Goal: Task Accomplishment & Management: Manage account settings

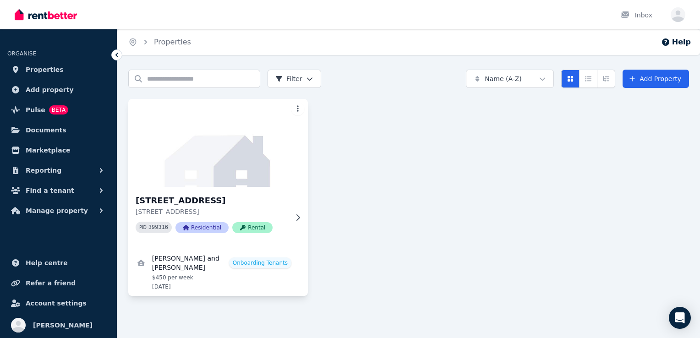
click at [294, 217] on icon at bounding box center [297, 217] width 9 height 7
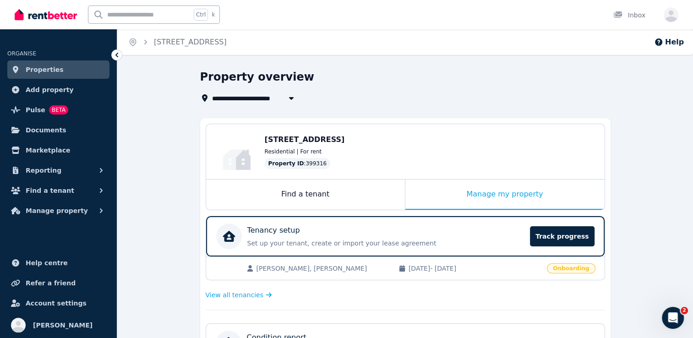
click at [267, 145] on div "[STREET_ADDRESS] Residential | For rent Property ID : 399316" at bounding box center [430, 151] width 331 height 35
click at [462, 199] on div "Manage my property" at bounding box center [504, 195] width 199 height 30
click at [552, 236] on span "Track progress" at bounding box center [562, 236] width 64 height 20
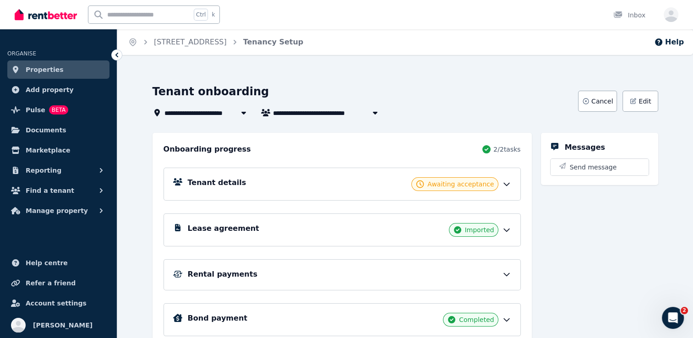
click at [302, 266] on div "Rental payments" at bounding box center [341, 274] width 357 height 31
click at [504, 272] on icon at bounding box center [506, 274] width 9 height 9
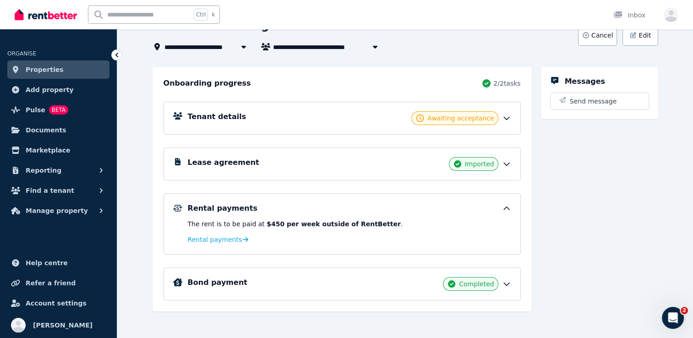
scroll to position [69, 0]
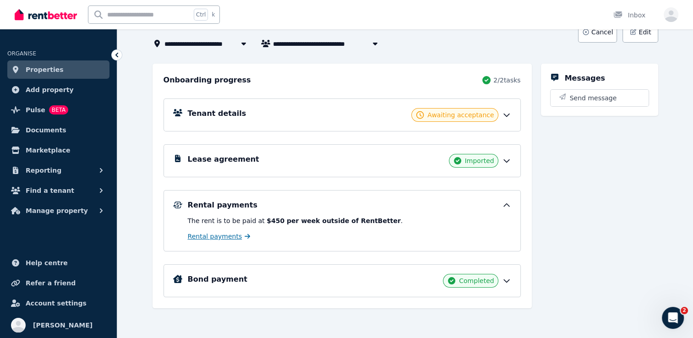
click at [218, 236] on span "Rental payments" at bounding box center [215, 236] width 54 height 9
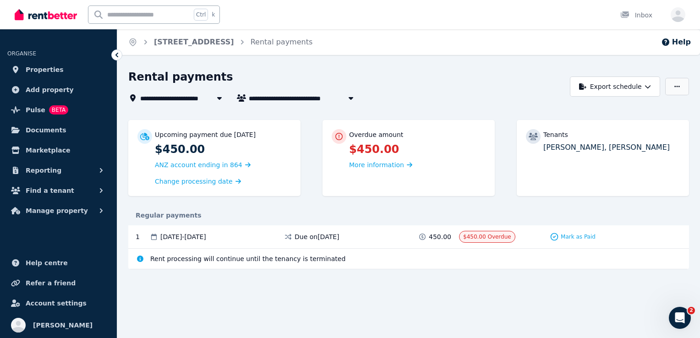
click at [678, 92] on button "button" at bounding box center [677, 86] width 24 height 17
click at [455, 71] on div "Rental payments" at bounding box center [346, 78] width 436 height 17
click at [376, 166] on span "More information" at bounding box center [376, 164] width 55 height 7
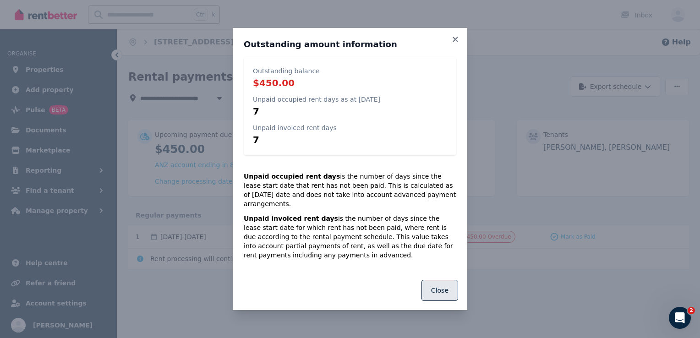
click at [447, 287] on button "Close" at bounding box center [439, 290] width 37 height 21
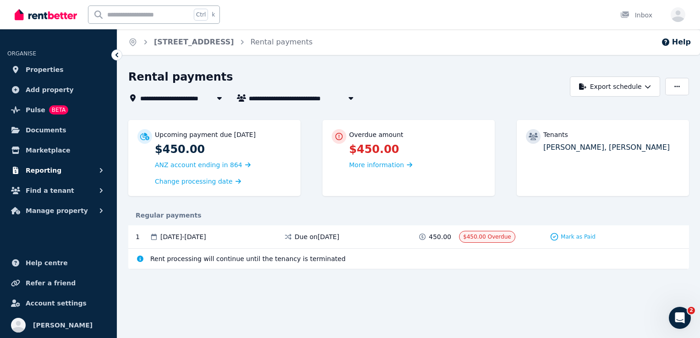
click at [52, 171] on span "Reporting" at bounding box center [44, 170] width 36 height 11
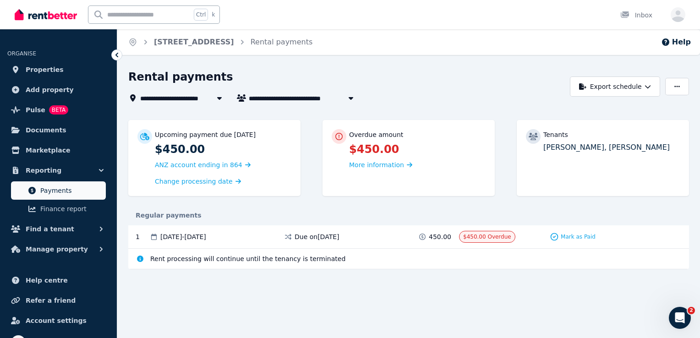
click at [60, 193] on span "Payments" at bounding box center [71, 190] width 62 height 11
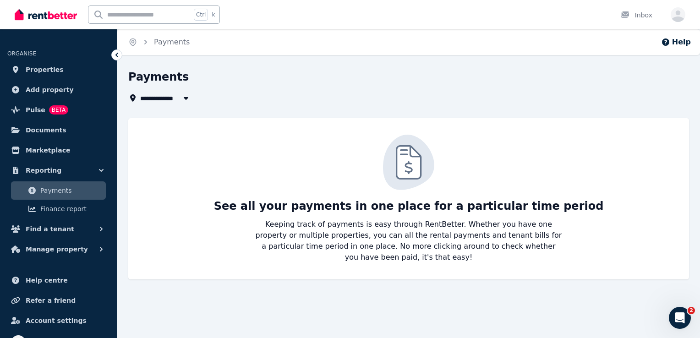
click at [189, 103] on button "button" at bounding box center [186, 98] width 16 height 11
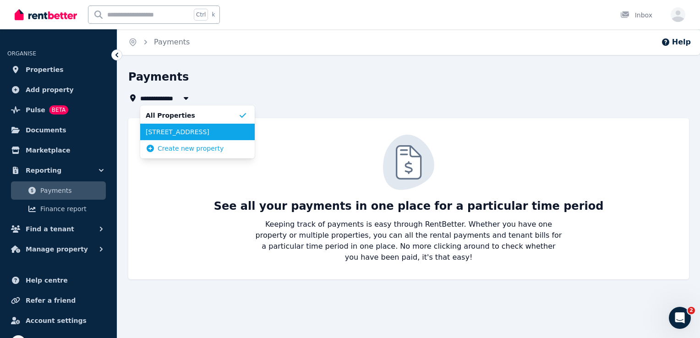
click at [187, 133] on span "[STREET_ADDRESS]" at bounding box center [192, 131] width 93 height 9
type input "**********"
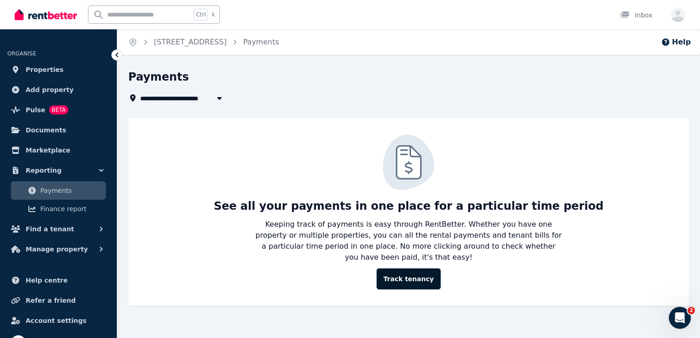
click at [405, 268] on link "Track tenancy" at bounding box center [408, 278] width 64 height 21
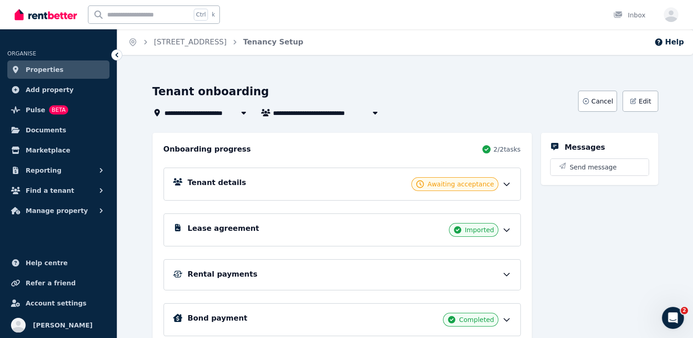
click at [507, 272] on icon at bounding box center [506, 274] width 9 height 9
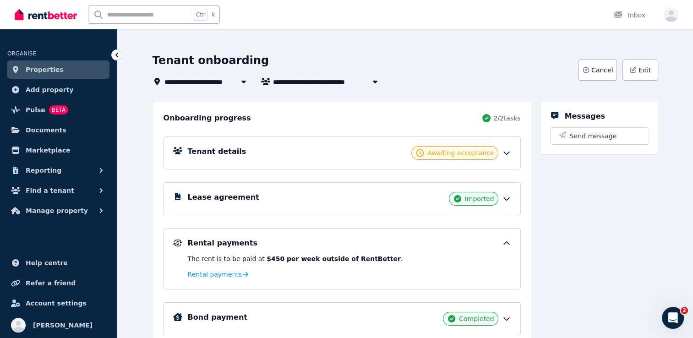
scroll to position [69, 0]
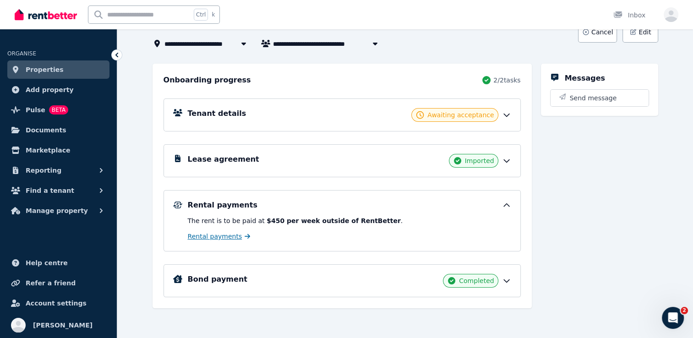
click at [235, 235] on link "Rental payments" at bounding box center [219, 236] width 63 height 9
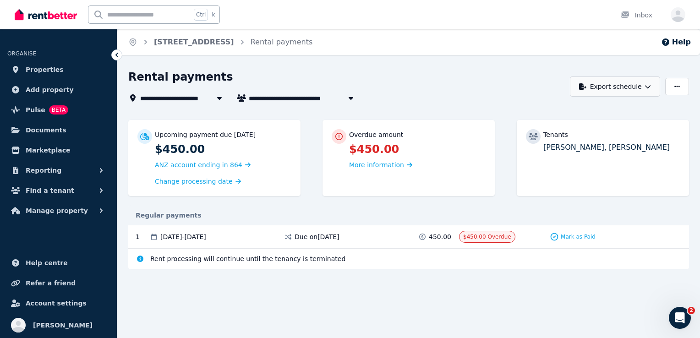
click at [639, 82] on button "Export schedule" at bounding box center [615, 86] width 90 height 20
click at [681, 87] on button "button" at bounding box center [677, 86] width 24 height 17
click at [29, 171] on span "Reporting" at bounding box center [44, 170] width 36 height 11
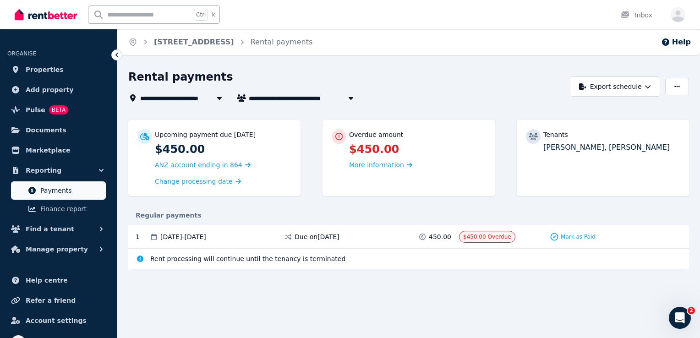
click at [38, 188] on link "Payments" at bounding box center [58, 190] width 95 height 18
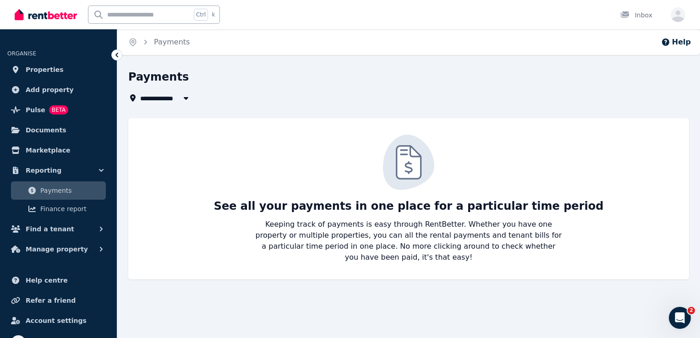
click at [187, 97] on icon "button" at bounding box center [185, 97] width 9 height 7
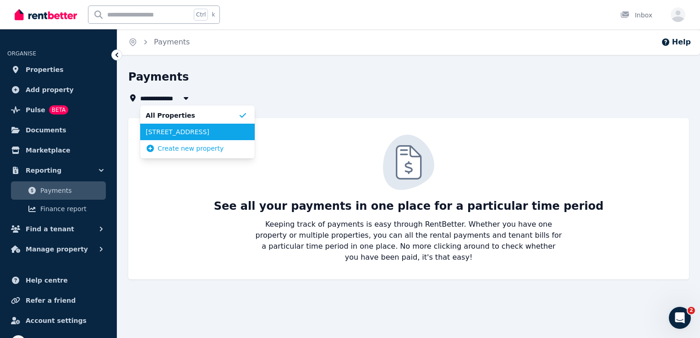
click at [187, 136] on span "[STREET_ADDRESS]" at bounding box center [192, 131] width 93 height 9
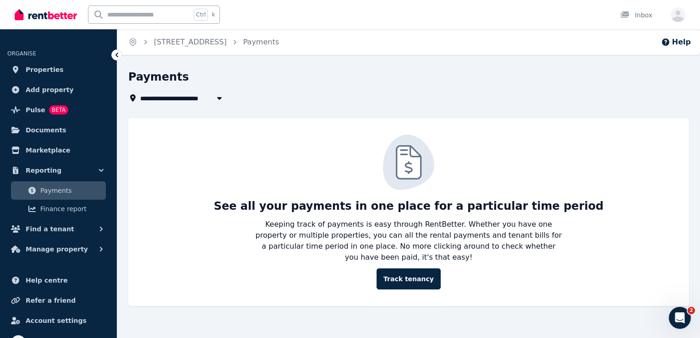
click at [187, 103] on span "[STREET_ADDRESS]" at bounding box center [180, 98] width 80 height 11
type input "**********"
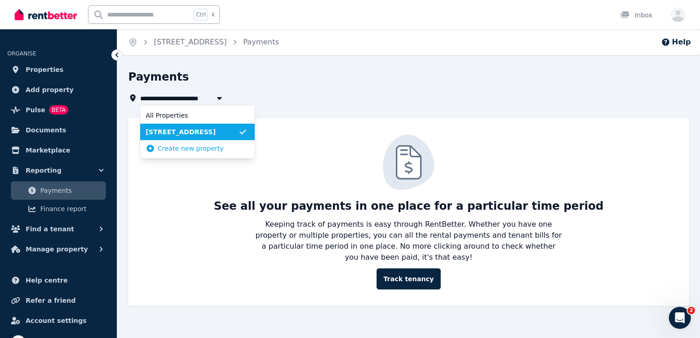
click at [183, 134] on span "[STREET_ADDRESS]" at bounding box center [192, 131] width 93 height 9
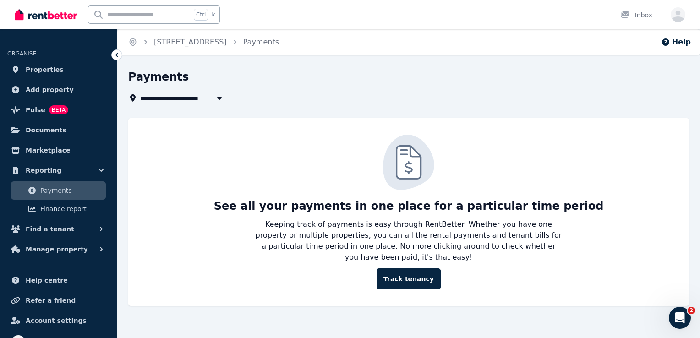
click at [265, 49] on ol "Home [STREET_ADDRESS] Payments" at bounding box center [203, 42] width 173 height 26
click at [41, 131] on span "Documents" at bounding box center [46, 130] width 41 height 11
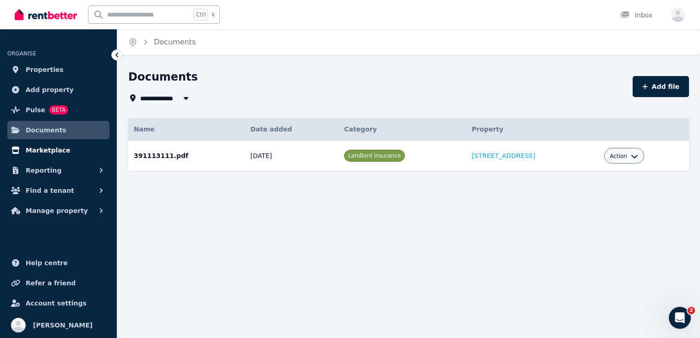
click at [18, 153] on icon at bounding box center [15, 150] width 9 height 7
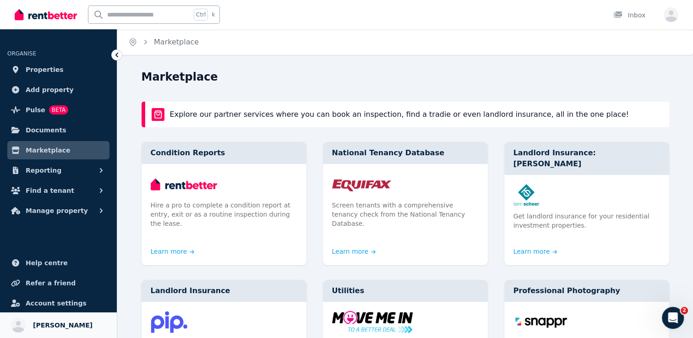
click at [26, 331] on link "Your profile [PERSON_NAME]" at bounding box center [58, 325] width 117 height 26
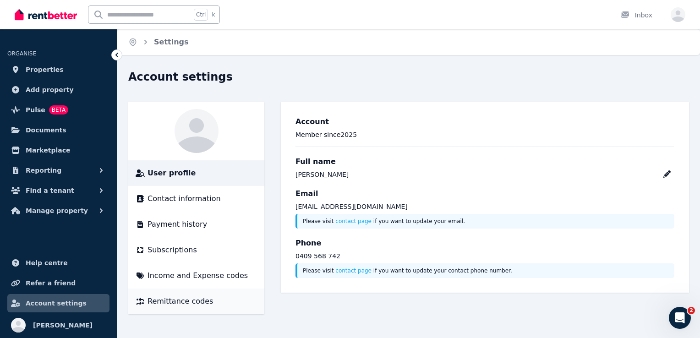
click at [183, 302] on span "Remittance codes" at bounding box center [179, 301] width 65 height 11
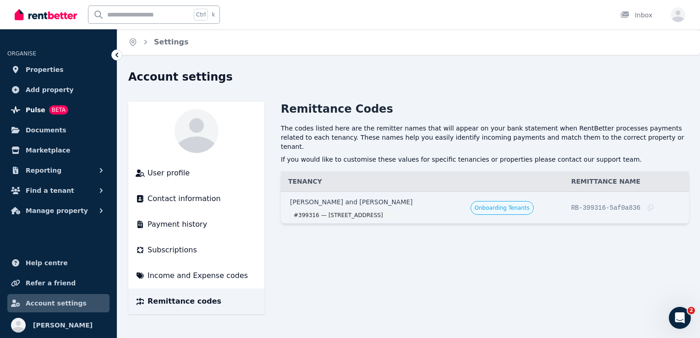
click at [40, 108] on span "Pulse" at bounding box center [36, 109] width 20 height 11
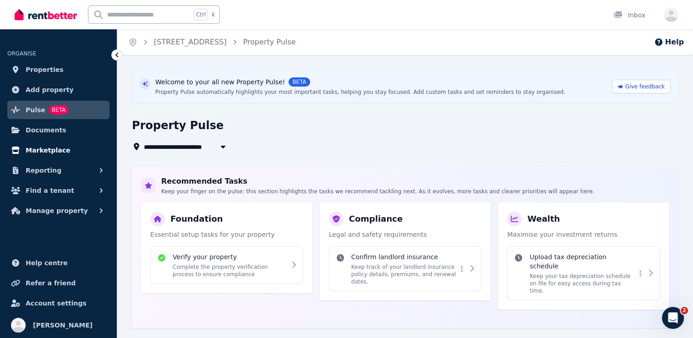
click at [54, 152] on span "Marketplace" at bounding box center [48, 150] width 44 height 11
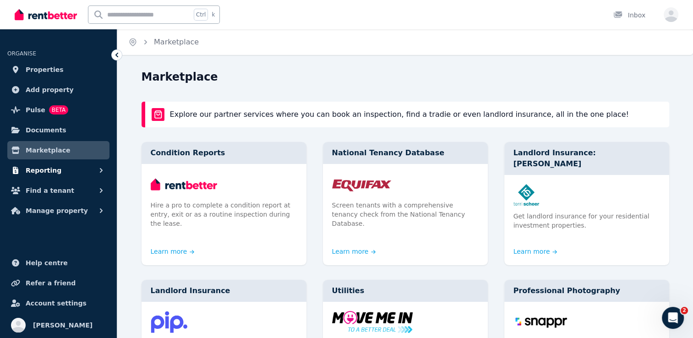
click at [54, 168] on span "Reporting" at bounding box center [44, 170] width 36 height 11
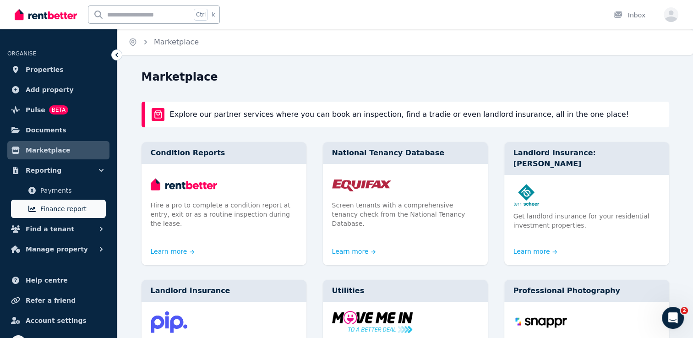
click at [53, 209] on span "Finance report" at bounding box center [71, 208] width 62 height 11
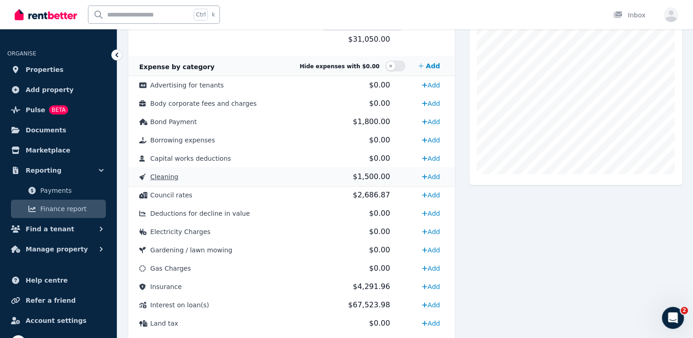
scroll to position [255, 0]
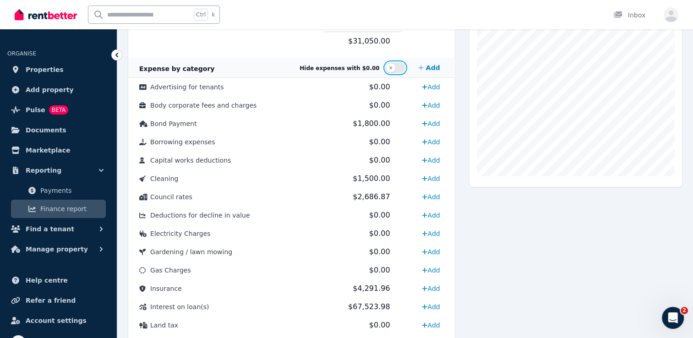
click at [394, 65] on button "button" at bounding box center [395, 67] width 20 height 11
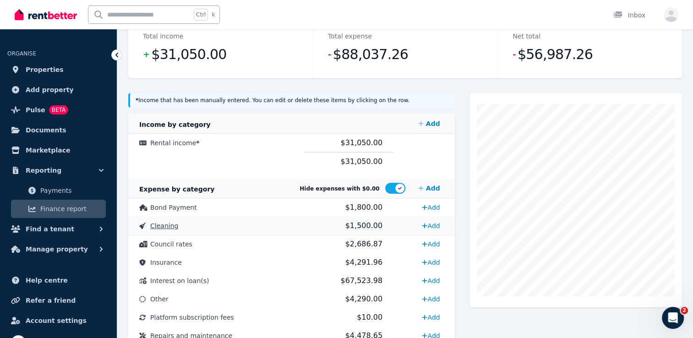
scroll to position [209, 0]
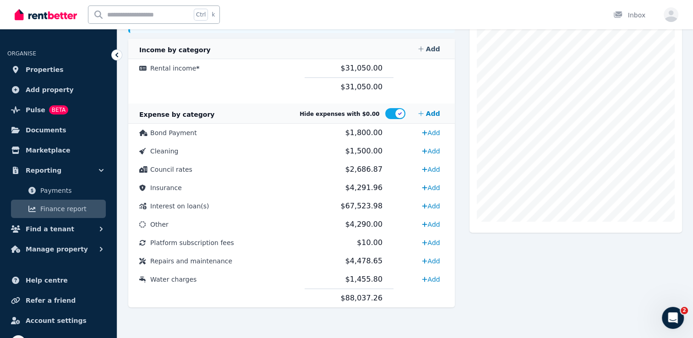
click at [440, 47] on link "Add" at bounding box center [428, 49] width 29 height 18
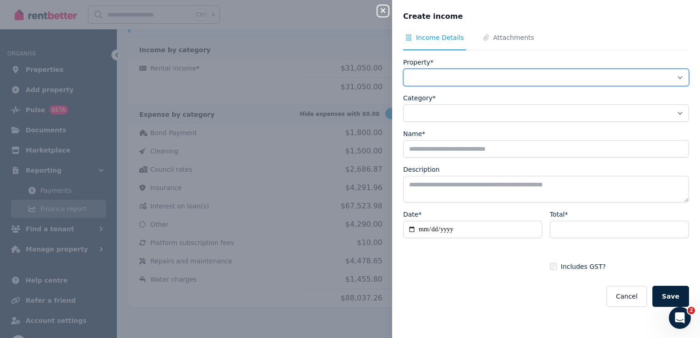
click at [440, 77] on select "**********" at bounding box center [546, 77] width 286 height 17
select select "**********"
click at [403, 69] on select "**********" at bounding box center [546, 77] width 286 height 17
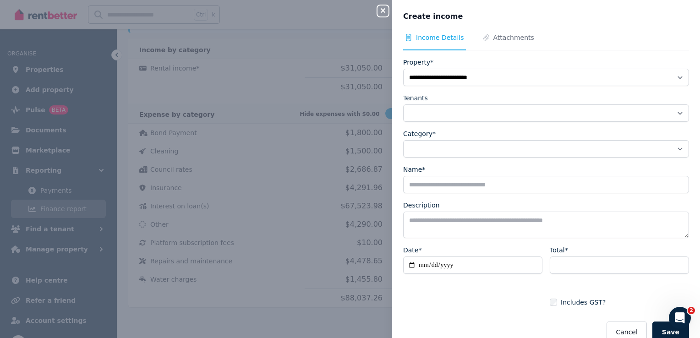
click at [440, 122] on form "**********" at bounding box center [546, 200] width 286 height 285
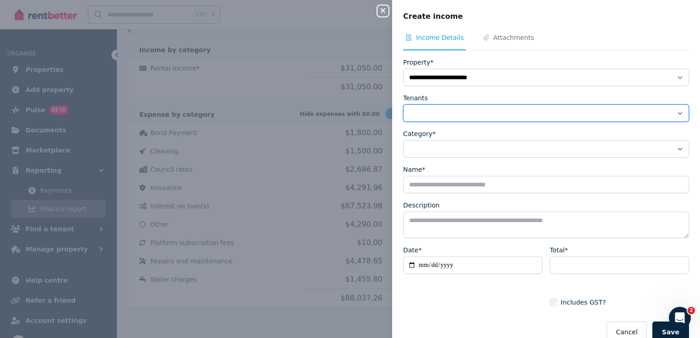
click at [441, 116] on select "Tenants" at bounding box center [546, 112] width 286 height 17
click at [403, 104] on select "Tenants" at bounding box center [546, 112] width 286 height 17
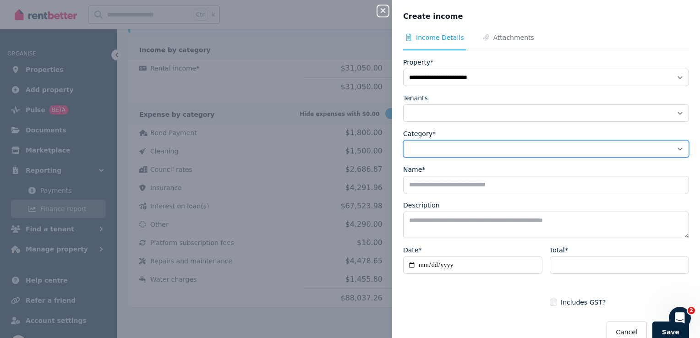
click at [443, 144] on select "**********" at bounding box center [546, 148] width 286 height 17
select select "**********"
click at [403, 140] on select "**********" at bounding box center [546, 148] width 286 height 17
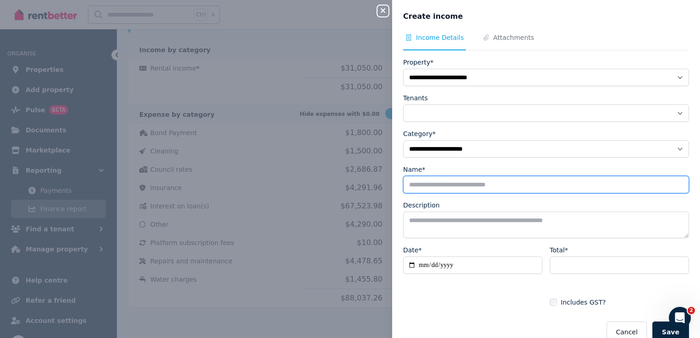
click at [436, 188] on input "Name*" at bounding box center [546, 184] width 286 height 17
type input "****"
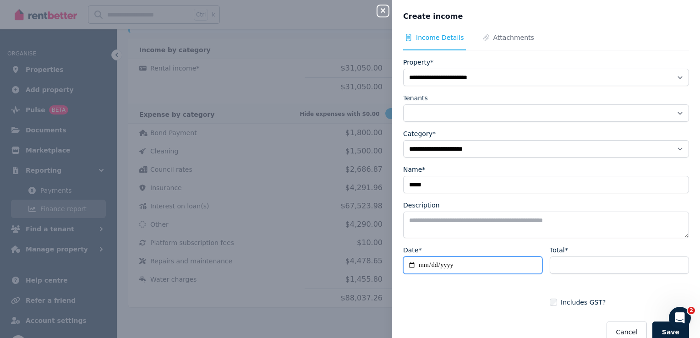
type input "**********"
click at [433, 265] on input "**********" at bounding box center [472, 264] width 139 height 17
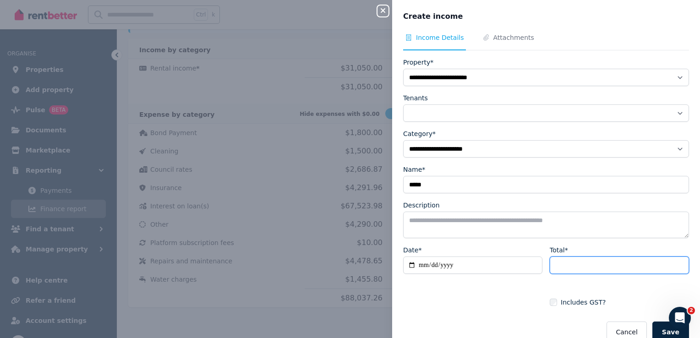
drag, startPoint x: 568, startPoint y: 261, endPoint x: 532, endPoint y: 264, distance: 36.3
click at [532, 264] on div "**********" at bounding box center [546, 275] width 286 height 61
type input "***"
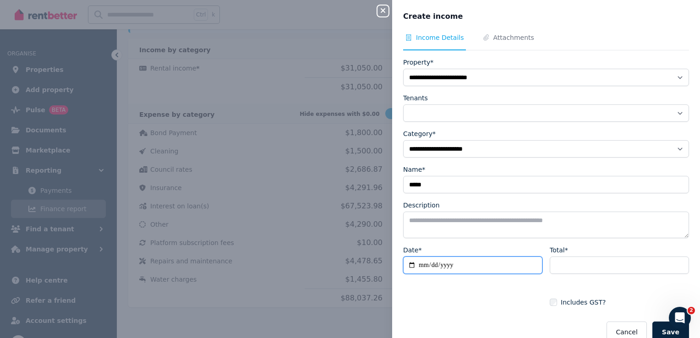
click at [517, 263] on input "**********" at bounding box center [472, 264] width 139 height 17
click at [410, 264] on input "**********" at bounding box center [472, 264] width 139 height 17
type input "**********"
click at [664, 329] on button "Save" at bounding box center [670, 331] width 37 height 21
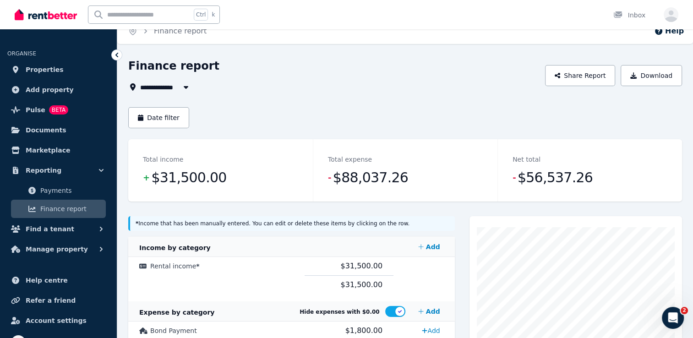
scroll to position [0, 0]
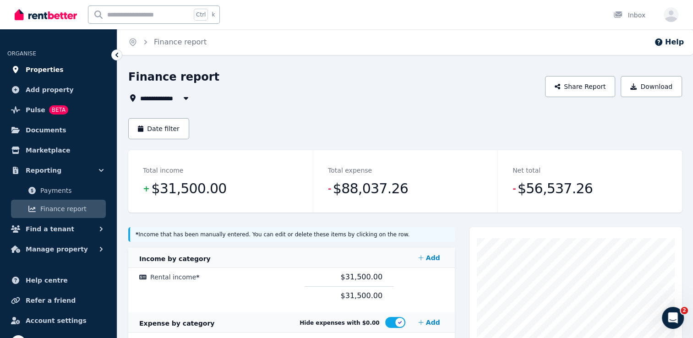
click at [33, 70] on span "Properties" at bounding box center [45, 69] width 38 height 11
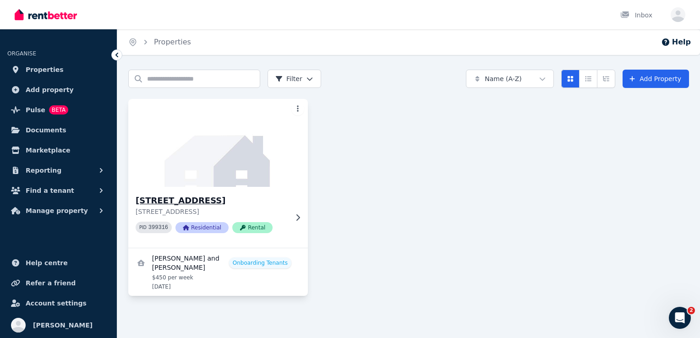
click at [298, 214] on icon at bounding box center [297, 217] width 9 height 7
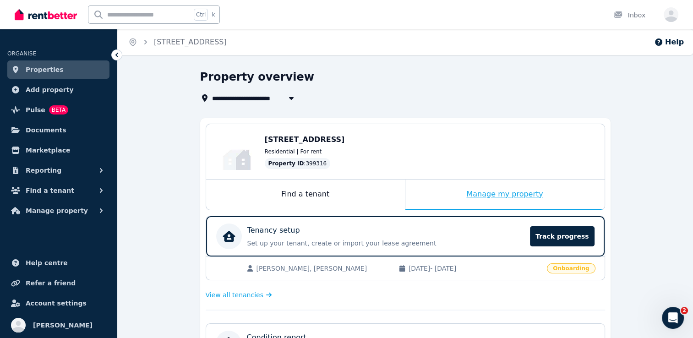
click at [481, 195] on div "Manage my property" at bounding box center [504, 195] width 199 height 30
click at [564, 234] on span "Track progress" at bounding box center [562, 236] width 64 height 20
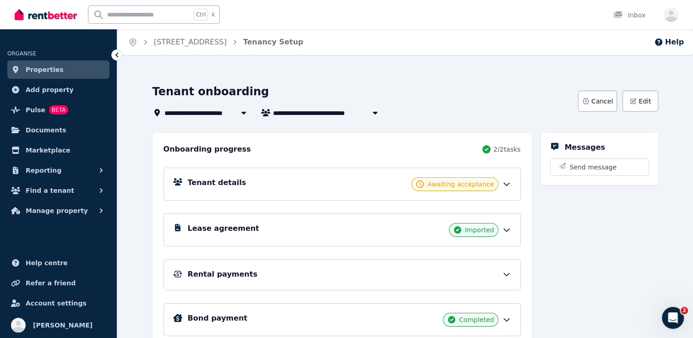
click at [504, 272] on icon at bounding box center [506, 274] width 9 height 9
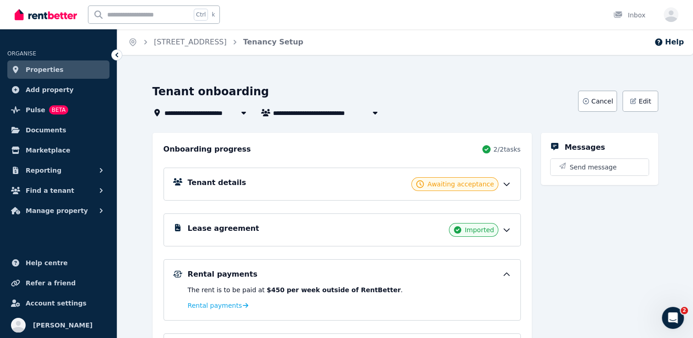
scroll to position [69, 0]
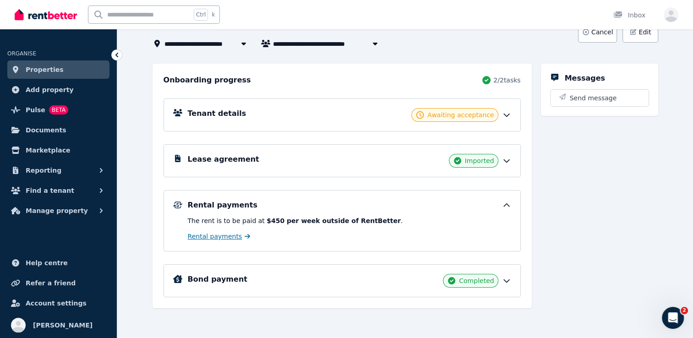
click at [222, 233] on span "Rental payments" at bounding box center [215, 236] width 54 height 9
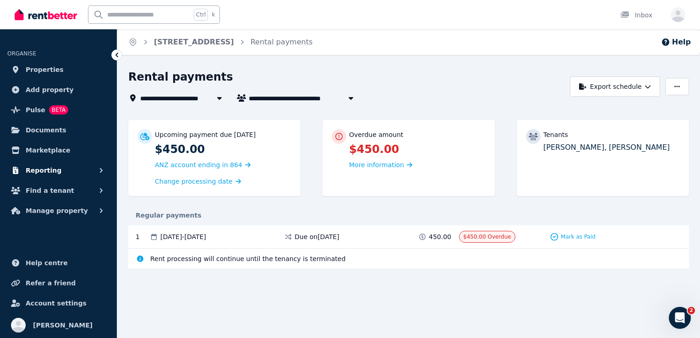
click at [15, 172] on icon "button" at bounding box center [15, 170] width 9 height 7
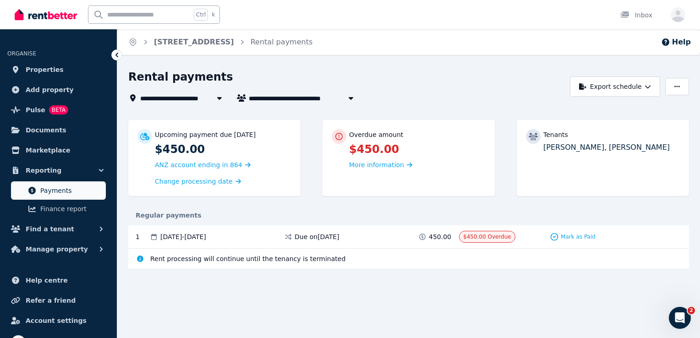
click at [41, 191] on span "Payments" at bounding box center [71, 190] width 62 height 11
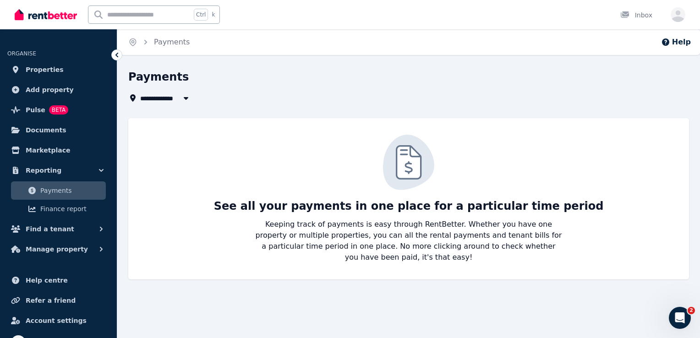
click at [162, 98] on span "All Properties" at bounding box center [169, 98] width 59 height 11
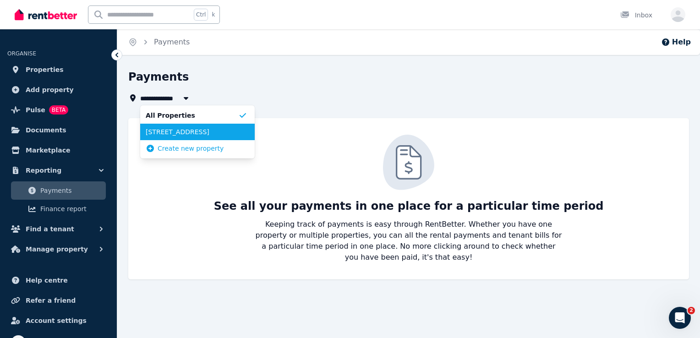
click at [176, 135] on span "[STREET_ADDRESS]" at bounding box center [192, 131] width 93 height 9
type input "**********"
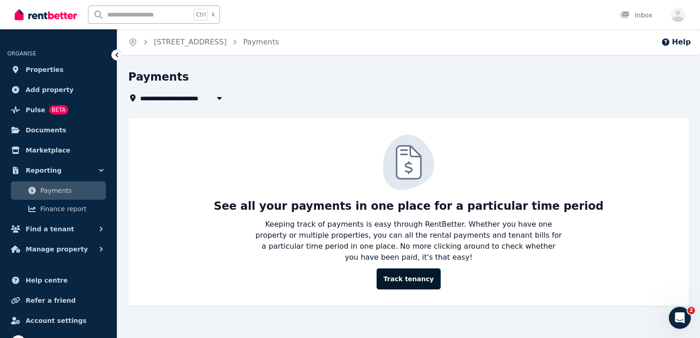
click at [415, 268] on link "Track tenancy" at bounding box center [408, 278] width 64 height 21
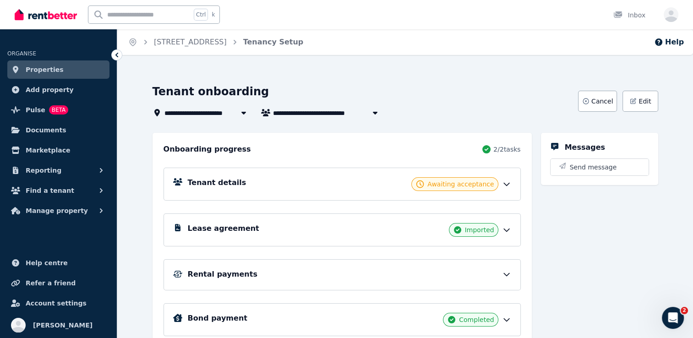
scroll to position [38, 0]
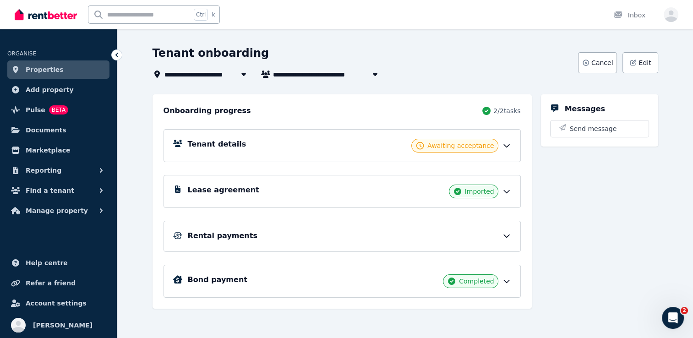
click at [504, 228] on div "Rental payments" at bounding box center [341, 236] width 357 height 31
click at [504, 231] on icon at bounding box center [506, 235] width 9 height 9
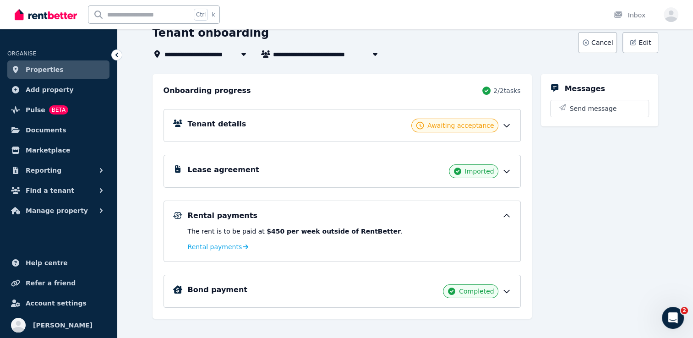
scroll to position [69, 0]
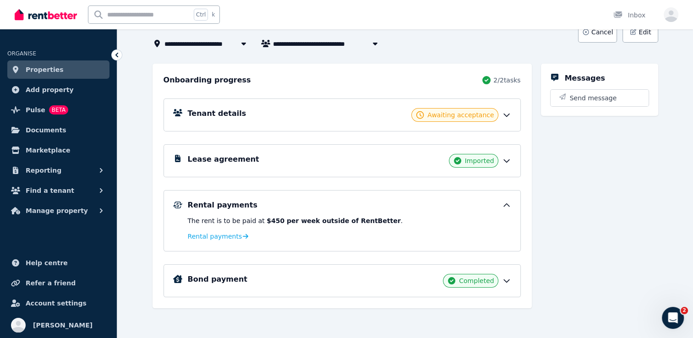
click at [241, 237] on p "Rental payments" at bounding box center [349, 236] width 323 height 11
click at [218, 234] on span "Rental payments" at bounding box center [215, 236] width 54 height 9
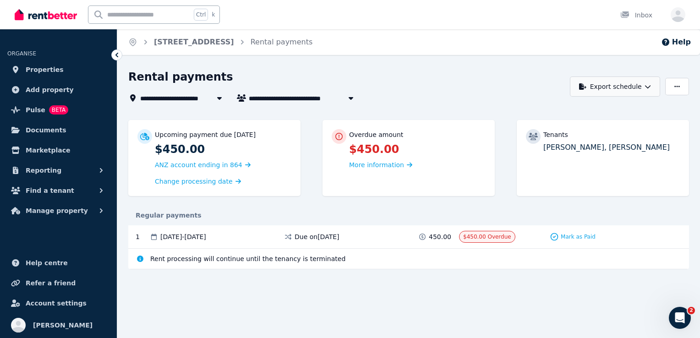
click at [633, 89] on button "Export schedule" at bounding box center [615, 86] width 90 height 20
click at [610, 111] on div "PDF" at bounding box center [616, 110] width 78 height 9
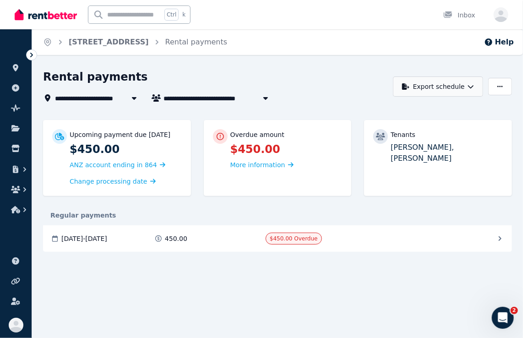
click at [438, 90] on button "Export schedule" at bounding box center [438, 86] width 90 height 20
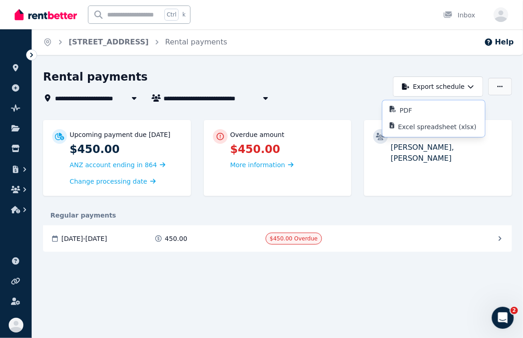
click at [498, 89] on icon "button" at bounding box center [499, 86] width 5 height 6
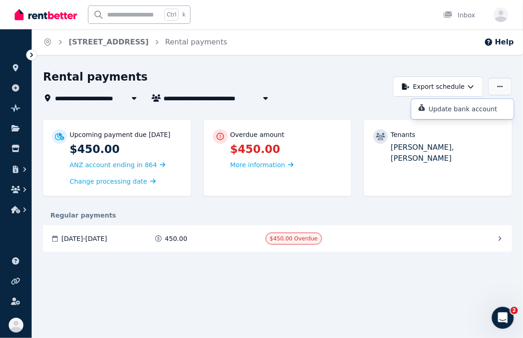
click at [498, 89] on icon "button" at bounding box center [499, 86] width 5 height 6
click at [346, 228] on div "[DATE] - [DATE] 450.00 $450.00 Overdue Mark as Paid" at bounding box center [277, 238] width 469 height 27
click at [365, 241] on div "$450.00 Overdue" at bounding box center [320, 239] width 109 height 12
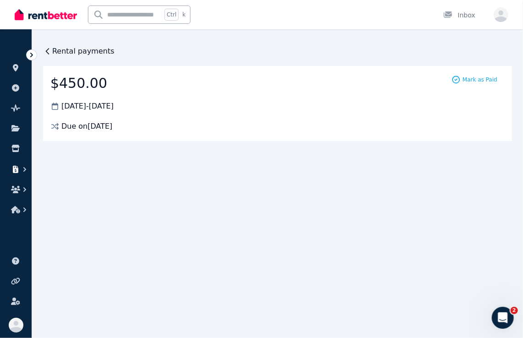
click at [22, 170] on icon "button" at bounding box center [24, 169] width 9 height 9
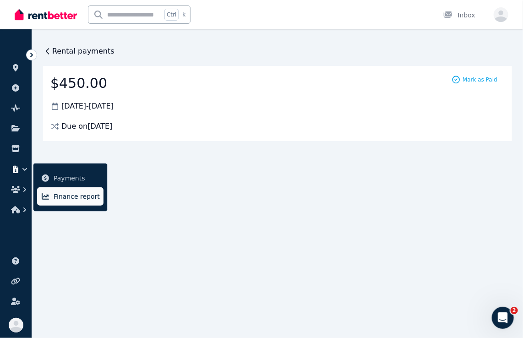
click at [57, 192] on span "Finance report" at bounding box center [77, 196] width 46 height 11
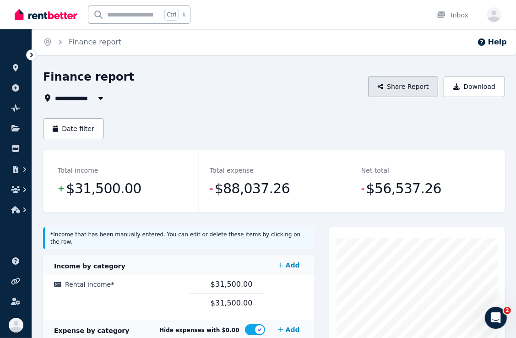
click at [399, 92] on button "Share Report" at bounding box center [403, 86] width 71 height 21
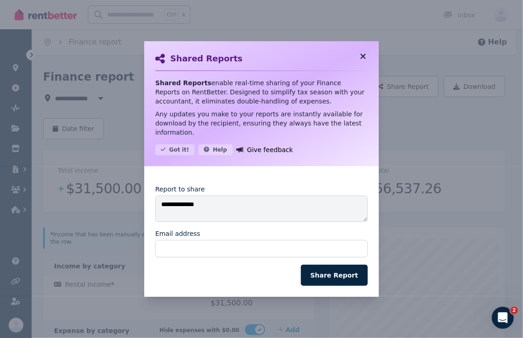
click at [366, 58] on icon at bounding box center [363, 56] width 9 height 8
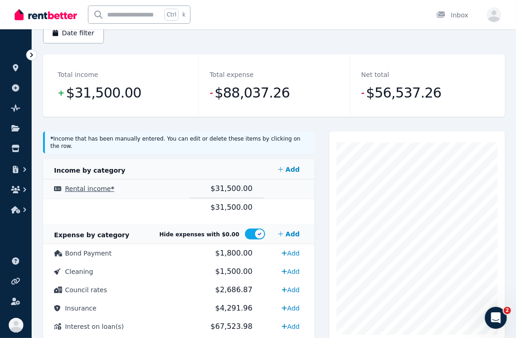
scroll to position [163, 0]
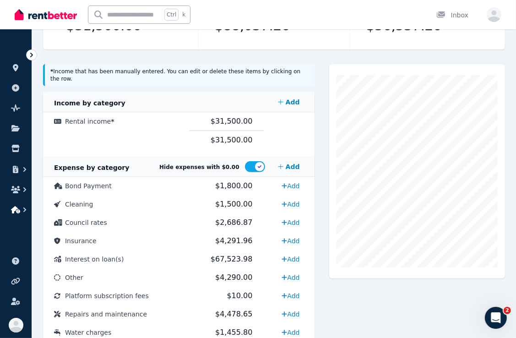
click at [13, 212] on icon "button" at bounding box center [15, 209] width 9 height 7
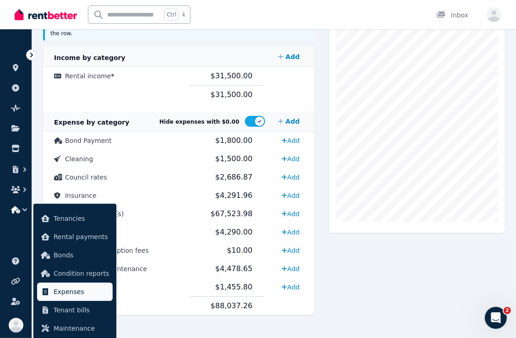
scroll to position [209, 0]
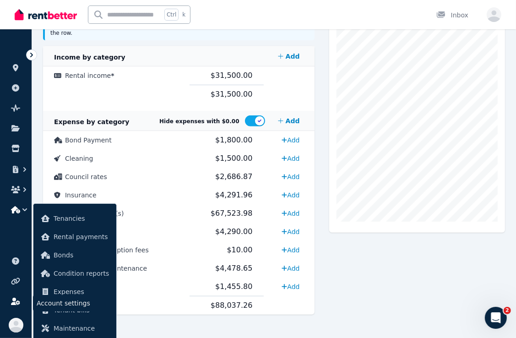
click at [21, 303] on link at bounding box center [15, 301] width 17 height 15
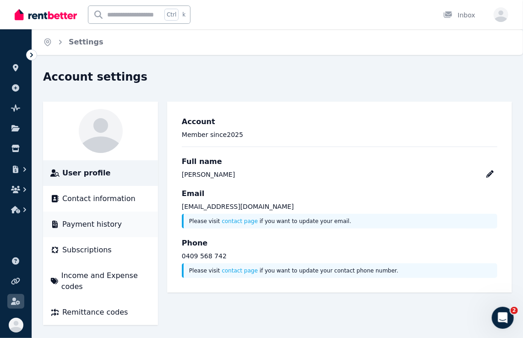
click at [87, 223] on span "Payment history" at bounding box center [92, 224] width 60 height 11
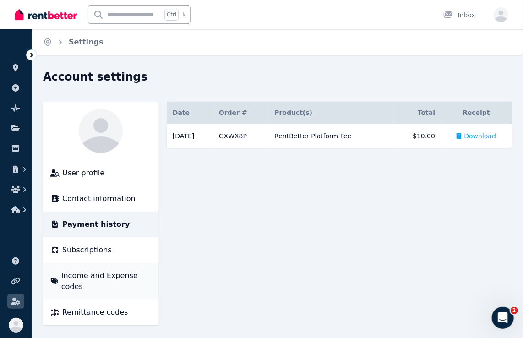
click at [110, 277] on span "Income and Expense codes" at bounding box center [105, 281] width 89 height 22
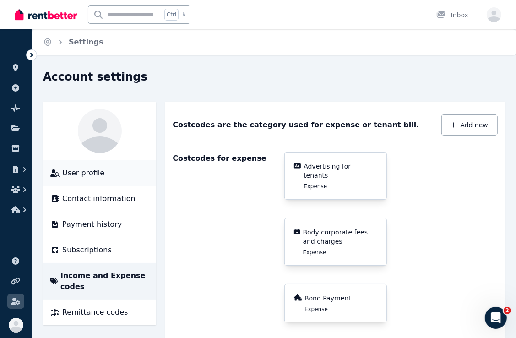
click at [70, 174] on span "User profile" at bounding box center [83, 173] width 42 height 11
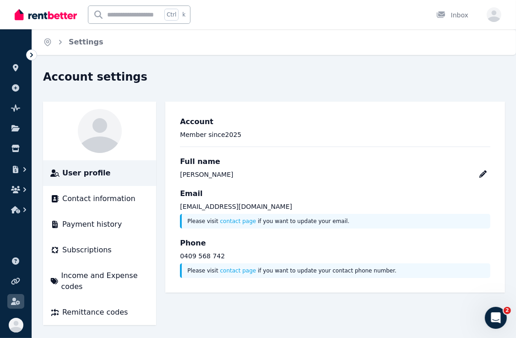
click at [98, 147] on icon at bounding box center [100, 135] width 44 height 35
click at [83, 46] on link "Settings" at bounding box center [86, 42] width 35 height 9
click at [16, 169] on icon "button" at bounding box center [15, 169] width 9 height 7
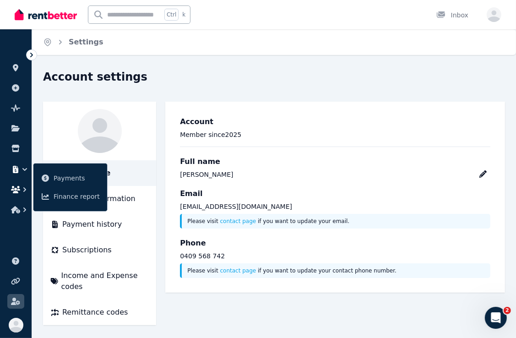
click at [20, 190] on icon "button" at bounding box center [24, 189] width 9 height 9
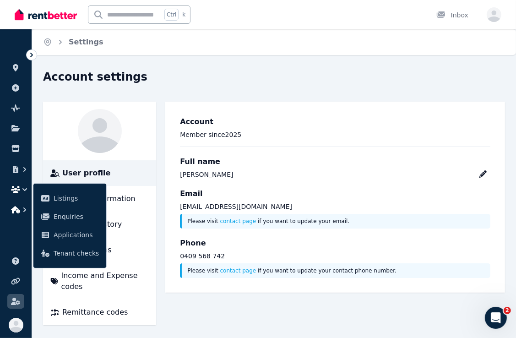
click at [16, 204] on button "button" at bounding box center [15, 209] width 17 height 16
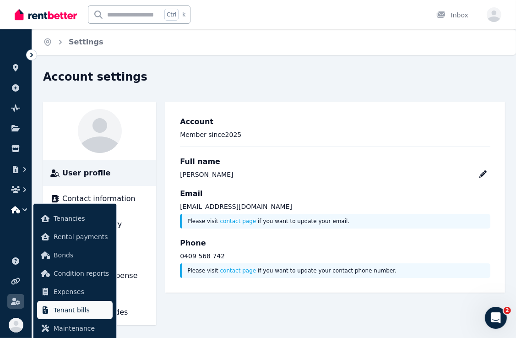
click at [75, 311] on span "Tenant bills" at bounding box center [81, 310] width 55 height 11
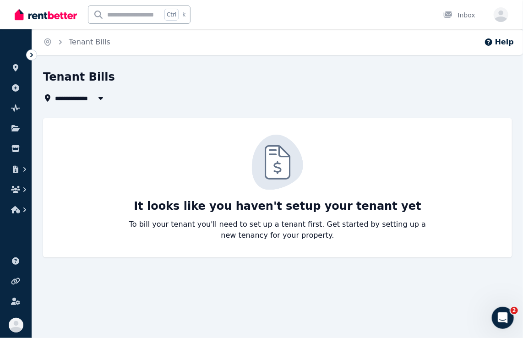
click at [77, 100] on span "All Properties" at bounding box center [84, 98] width 59 height 11
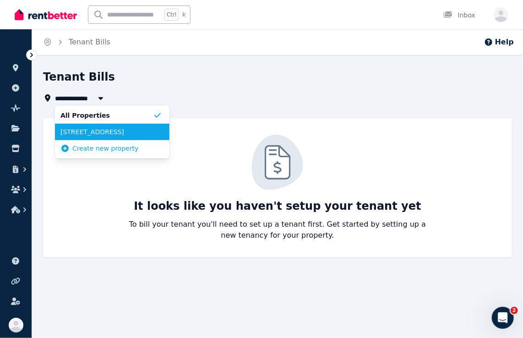
click at [92, 127] on span "[STREET_ADDRESS]" at bounding box center [106, 131] width 93 height 9
type input "**********"
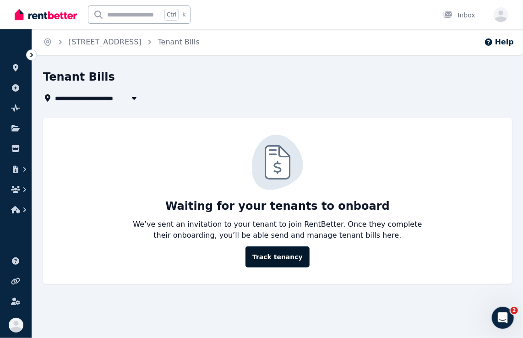
click at [278, 257] on link "Track tenancy" at bounding box center [277, 256] width 64 height 21
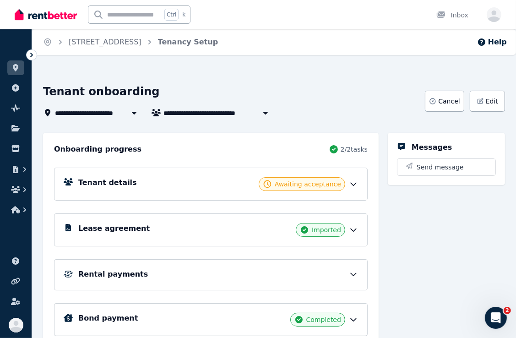
click at [119, 118] on div "**********" at bounding box center [274, 223] width 484 height 279
click at [457, 16] on div "Inbox" at bounding box center [452, 15] width 32 height 9
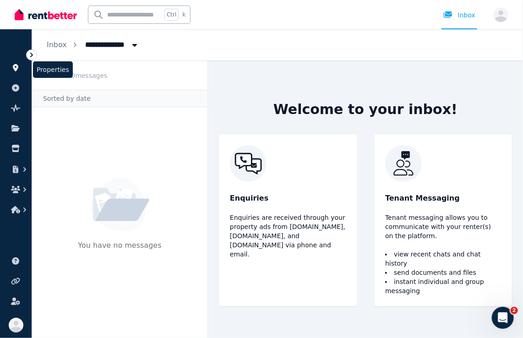
click at [11, 69] on icon at bounding box center [15, 67] width 9 height 7
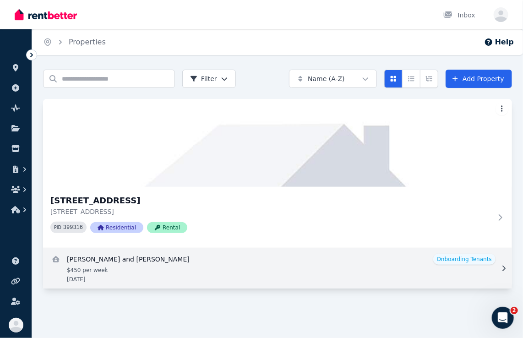
click at [443, 257] on link "View details for Luke Macgregor and Trudy Bailey" at bounding box center [277, 268] width 469 height 40
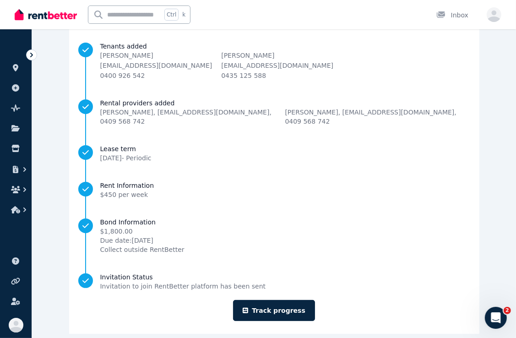
scroll to position [92, 0]
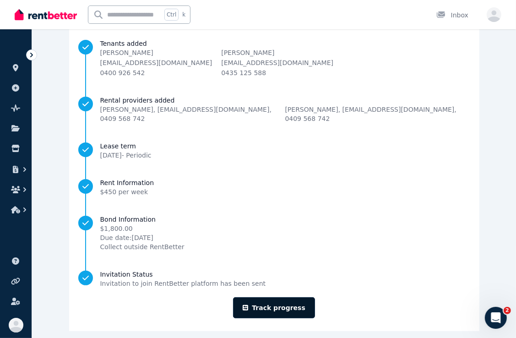
click at [283, 298] on link "Track progress" at bounding box center [274, 307] width 82 height 21
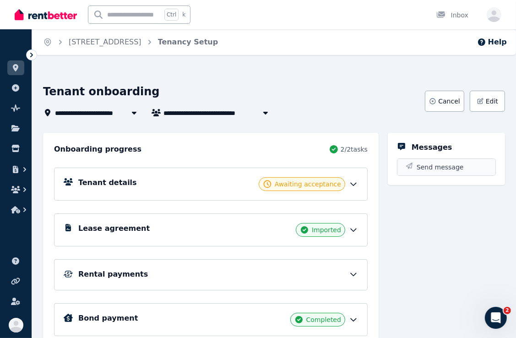
click at [429, 167] on span "Send message" at bounding box center [440, 167] width 47 height 9
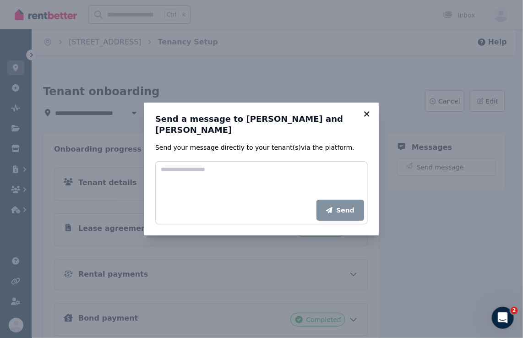
click at [368, 116] on icon at bounding box center [366, 114] width 9 height 8
